Goal: Navigation & Orientation: Find specific page/section

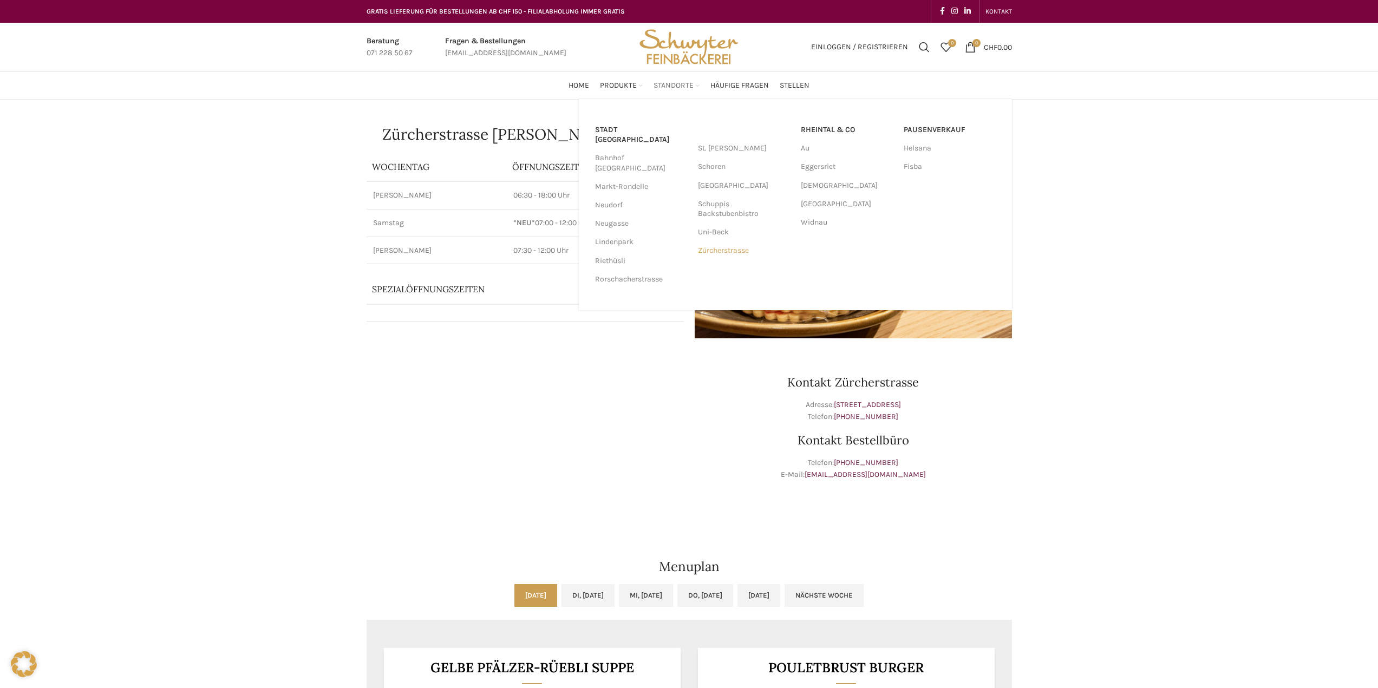
click at [723, 250] on link "Zürcherstrasse" at bounding box center [744, 251] width 92 height 18
click at [722, 236] on link "Uni-Beck" at bounding box center [744, 232] width 92 height 18
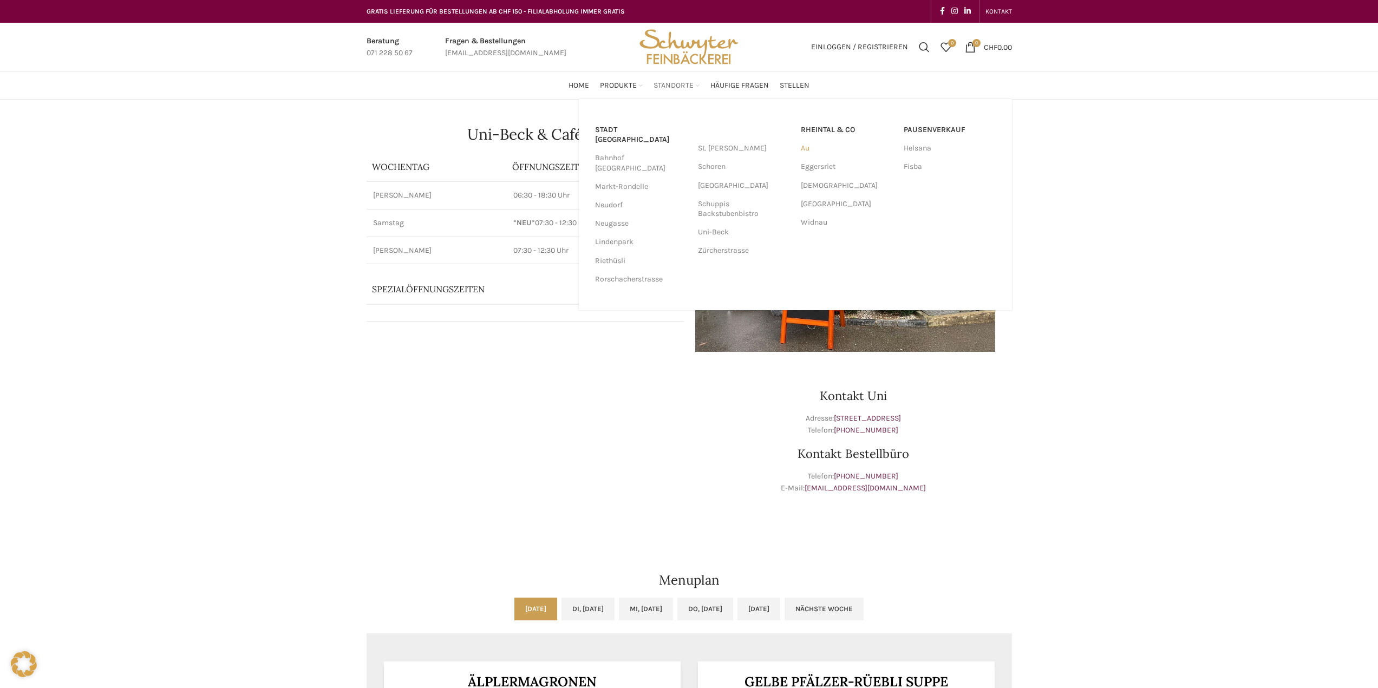
click at [807, 146] on link "Au" at bounding box center [847, 148] width 92 height 18
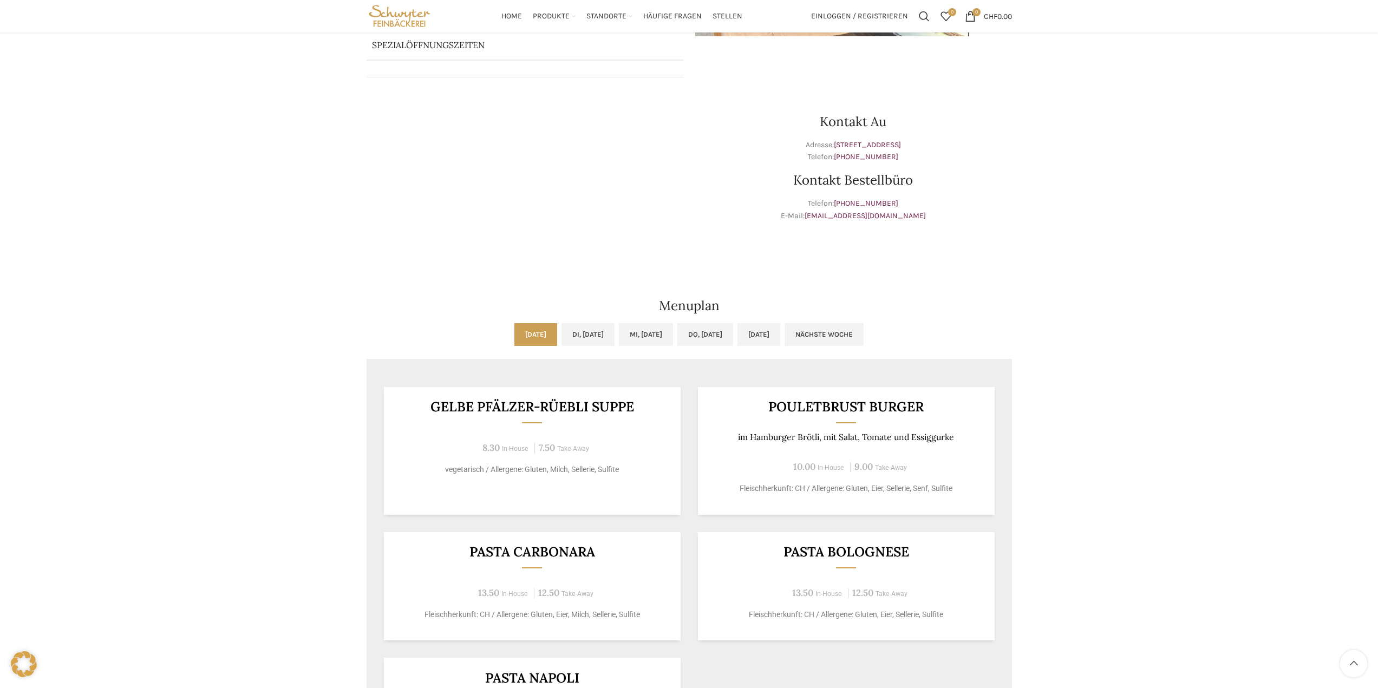
scroll to position [108, 0]
